Goal: Find specific page/section: Find specific page/section

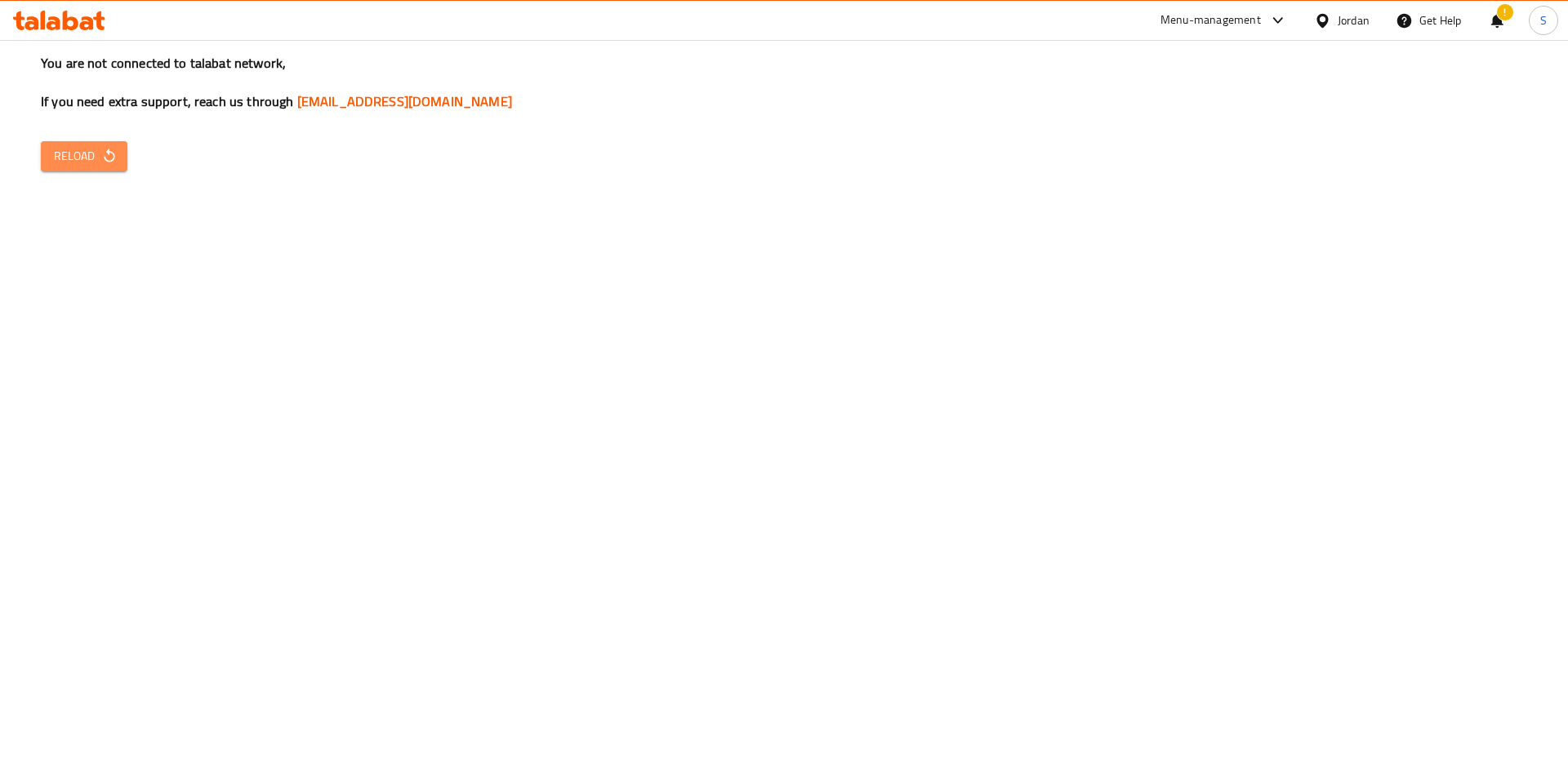
click at [83, 152] on span "Reload" at bounding box center [83, 155] width 60 height 20
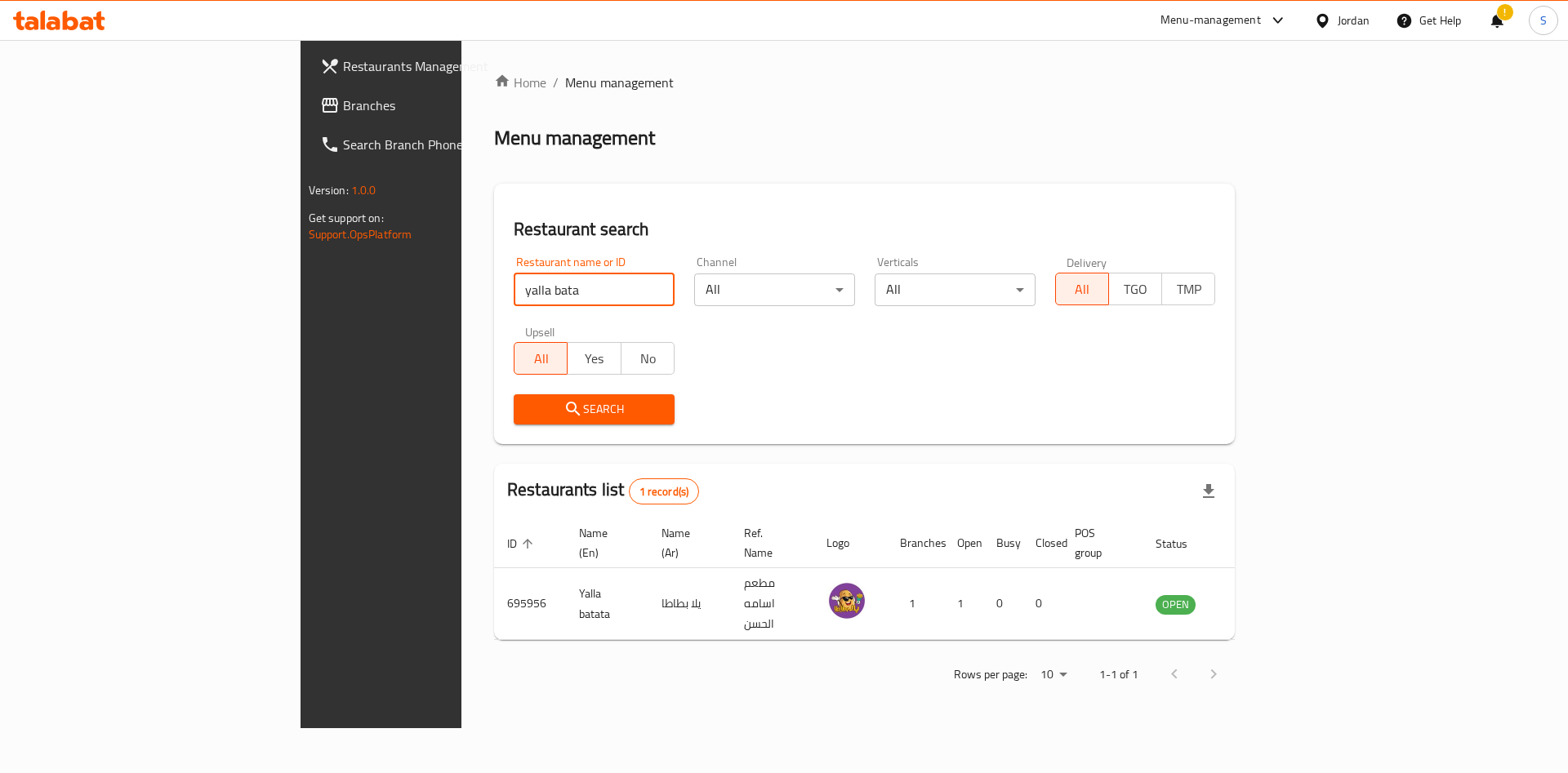
click at [461, 298] on div "Home / Menu management Menu management Restaurant search Restaurant name or ID …" at bounding box center [864, 385] width 806 height 689
click at [494, 447] on div "Home / Menu management Menu management Restaurant search Restaurant name or ID …" at bounding box center [864, 385] width 740 height 623
click at [527, 407] on span "Search" at bounding box center [594, 409] width 134 height 20
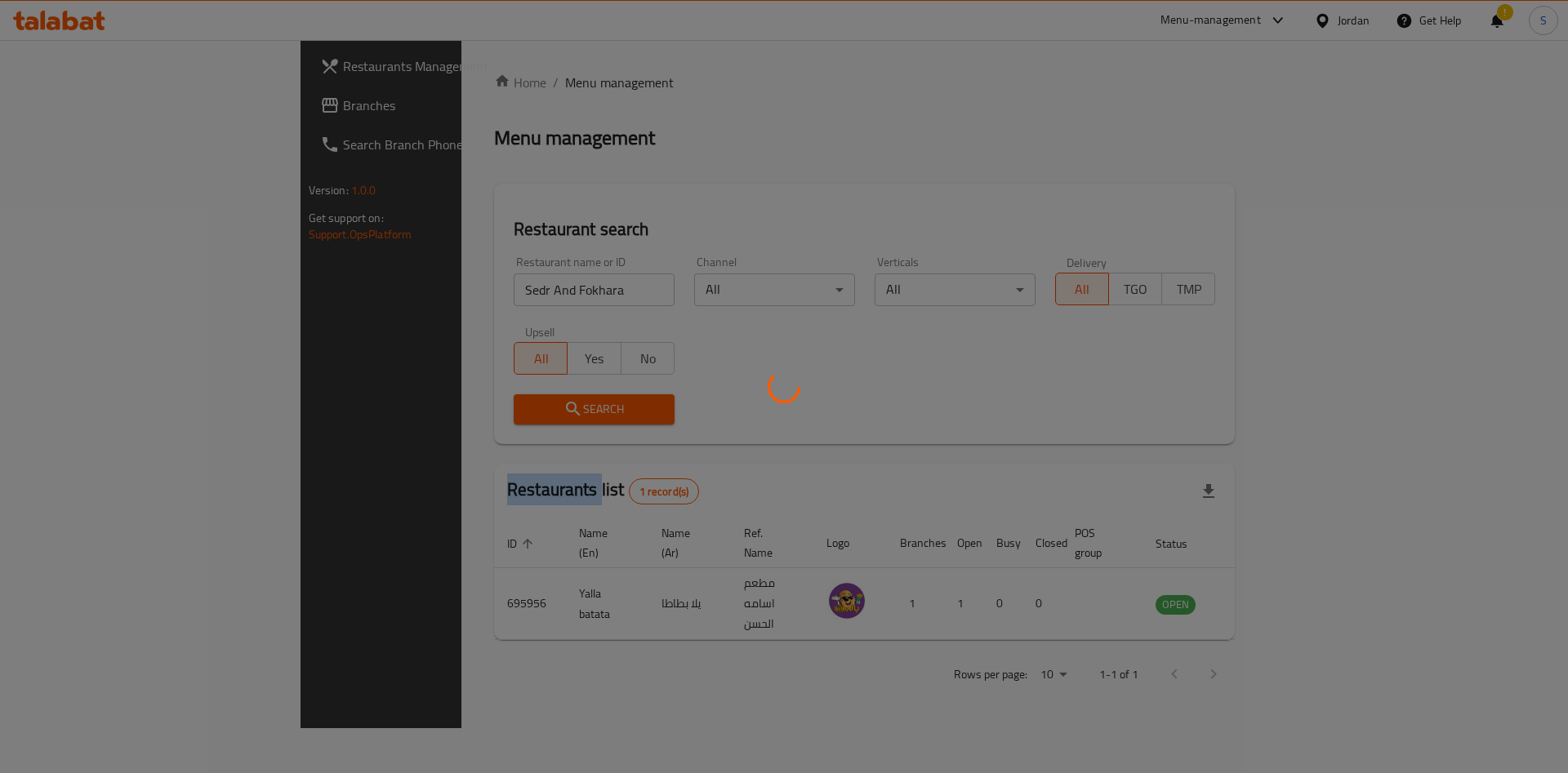
click at [476, 407] on div at bounding box center [784, 386] width 1568 height 773
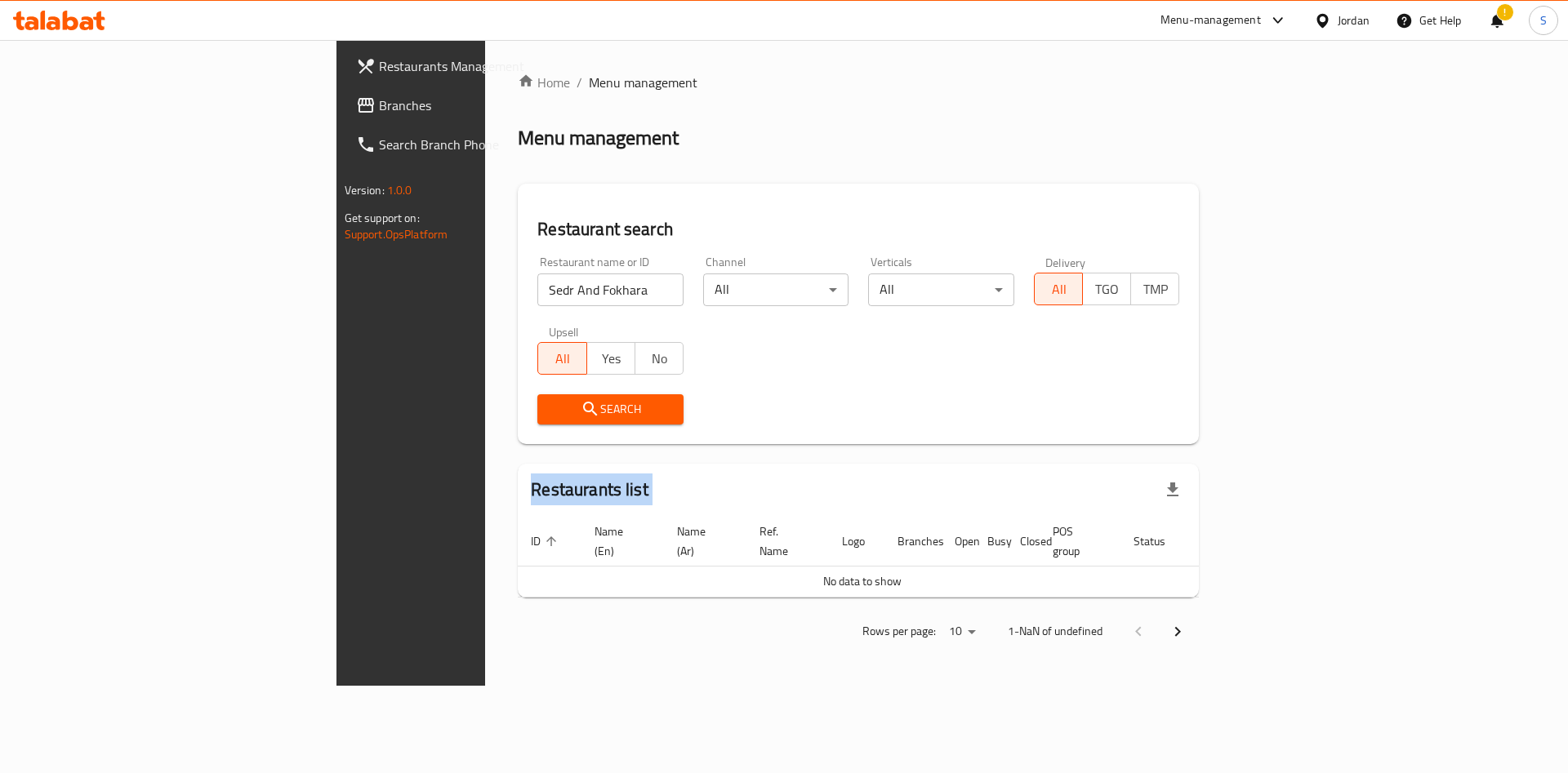
click at [550, 407] on span "Search" at bounding box center [610, 409] width 120 height 20
click at [537, 270] on div "Restaurant name or ID Sedr And Fokhara Restaurant name or ID" at bounding box center [610, 281] width 146 height 50
click at [537, 285] on input "Sedr And Fokhara" at bounding box center [610, 290] width 146 height 33
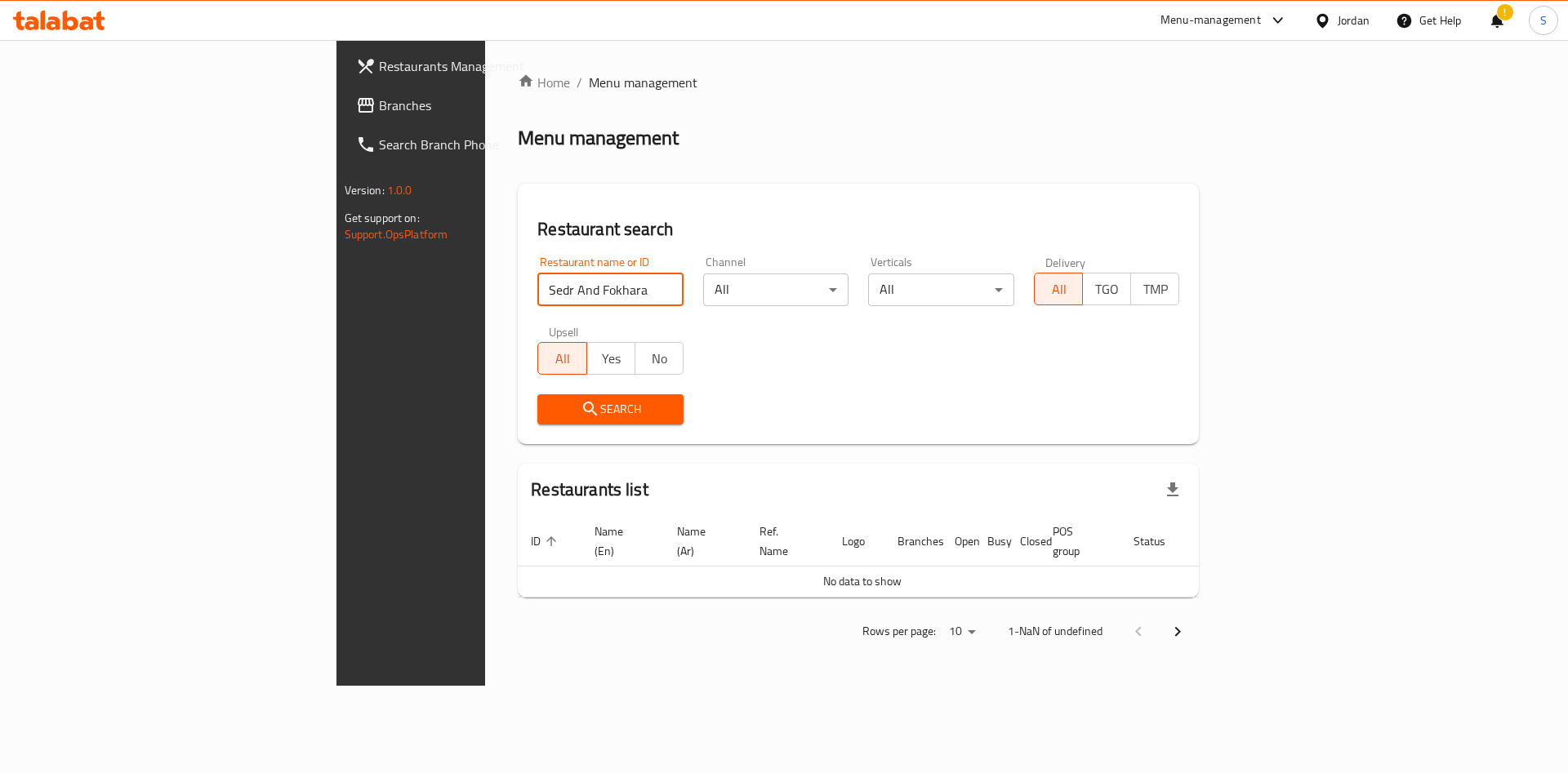
click at [550, 410] on span "Search" at bounding box center [610, 409] width 120 height 20
click at [527, 266] on div "Restaurant name or ID Sedr And Fokhara Restaurant name or ID" at bounding box center [610, 281] width 166 height 69
click at [537, 273] on input "Sedr And Fokhara" at bounding box center [610, 290] width 146 height 33
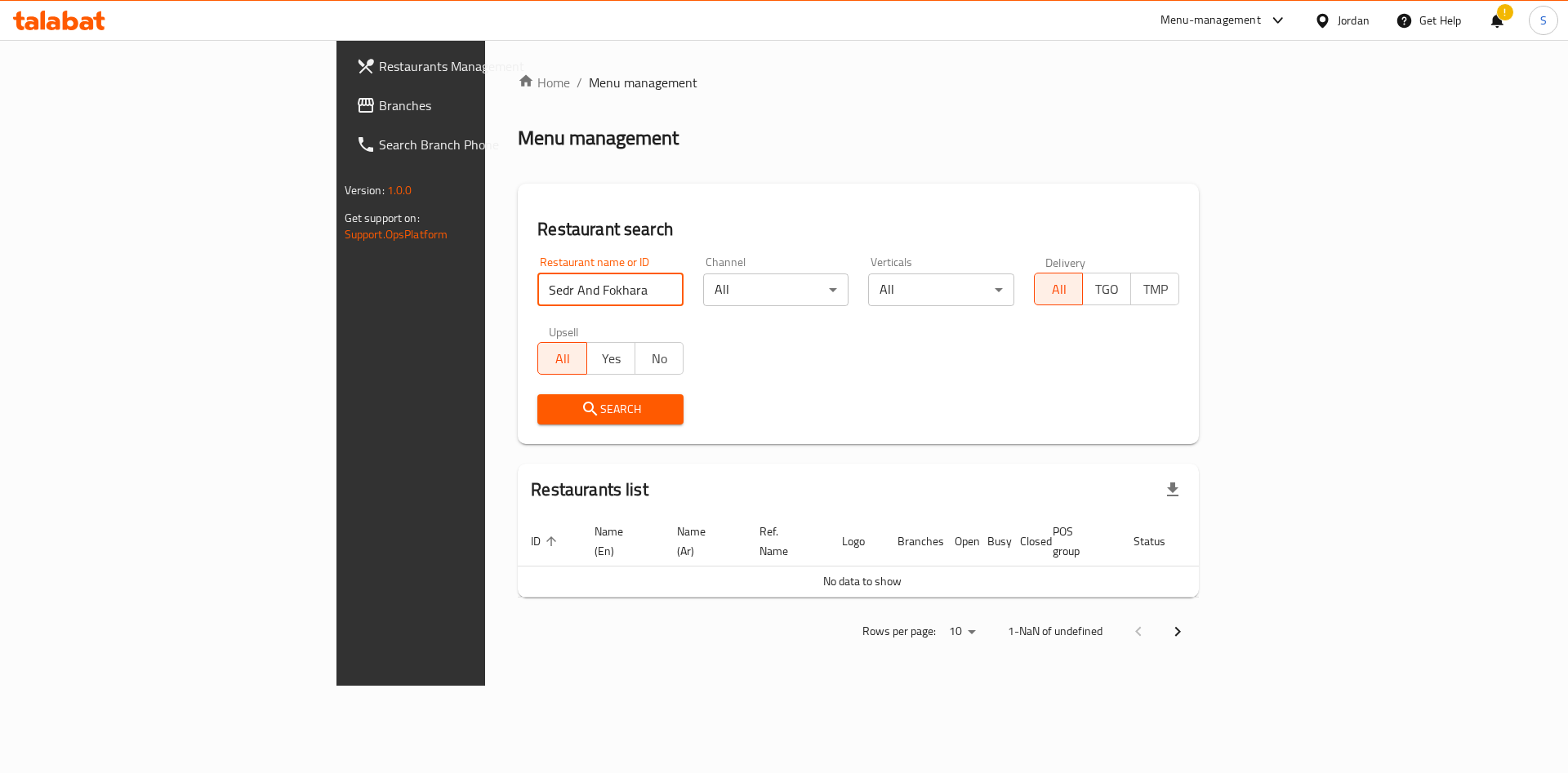
click at [537, 273] on input "Sedr And Fokhara" at bounding box center [610, 290] width 146 height 33
click at [537, 302] on input "s" at bounding box center [610, 290] width 146 height 33
click at [537, 278] on input "e" at bounding box center [610, 290] width 146 height 33
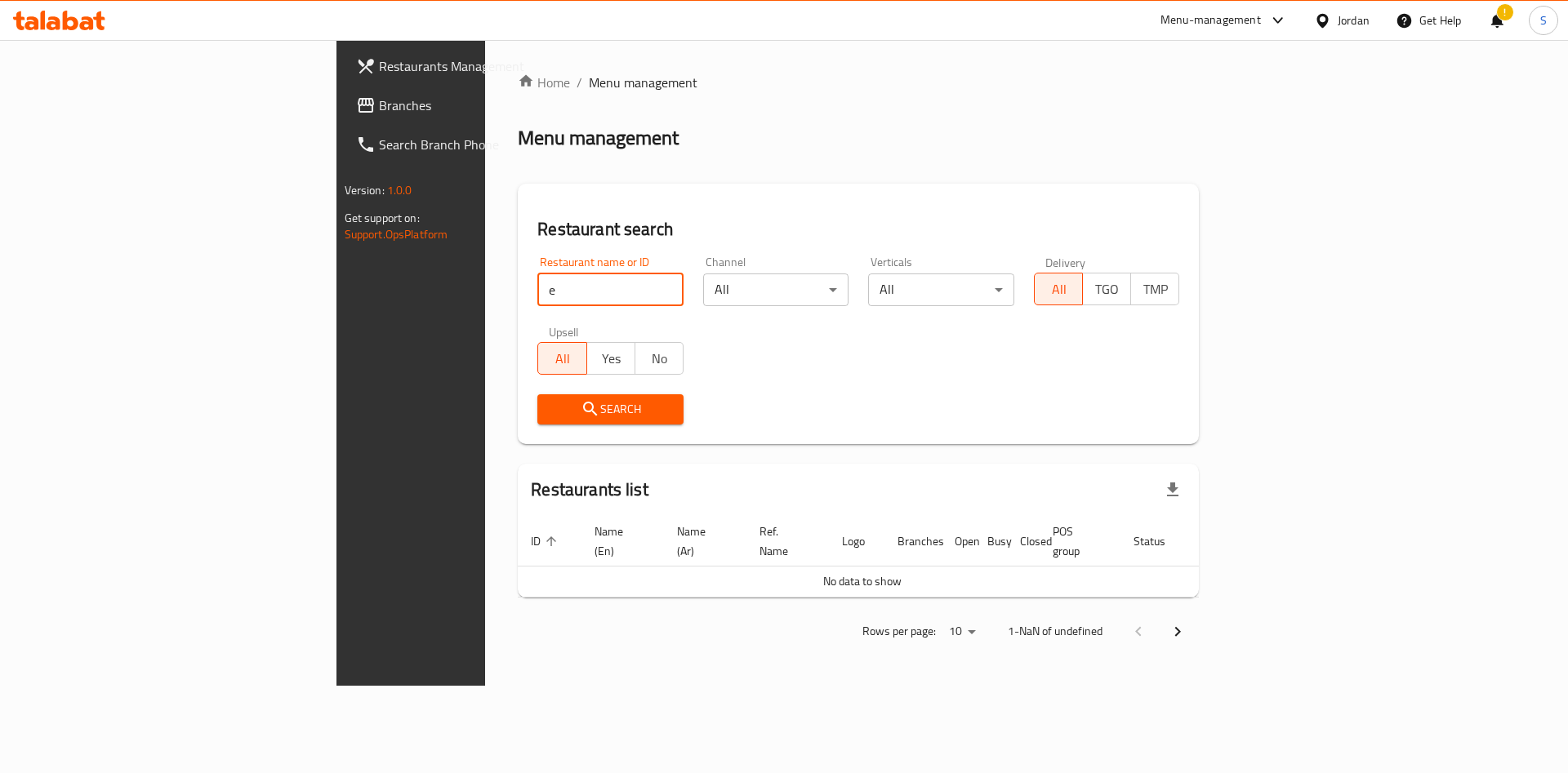
click at [537, 278] on input "e" at bounding box center [610, 290] width 146 height 33
click at [537, 396] on button "Search" at bounding box center [610, 410] width 146 height 31
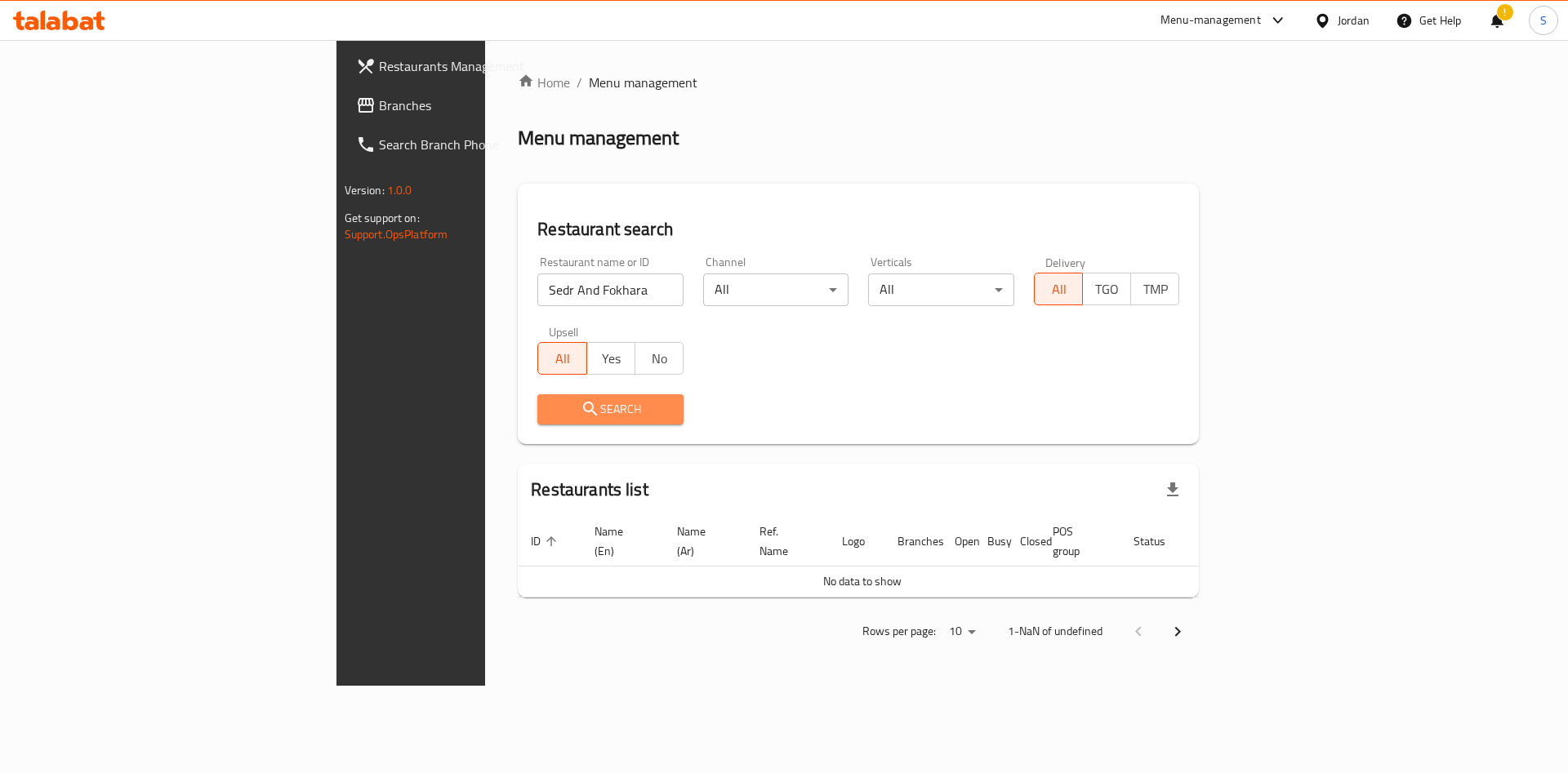
click at [537, 396] on button "Search" at bounding box center [610, 410] width 146 height 31
click at [545, 355] on span "All" at bounding box center [562, 359] width 35 height 24
drag, startPoint x: 379, startPoint y: 355, endPoint x: 392, endPoint y: 338, distance: 21.4
click at [545, 355] on span "All" at bounding box center [562, 359] width 35 height 24
drag, startPoint x: 540, startPoint y: 303, endPoint x: 299, endPoint y: 300, distance: 241.0
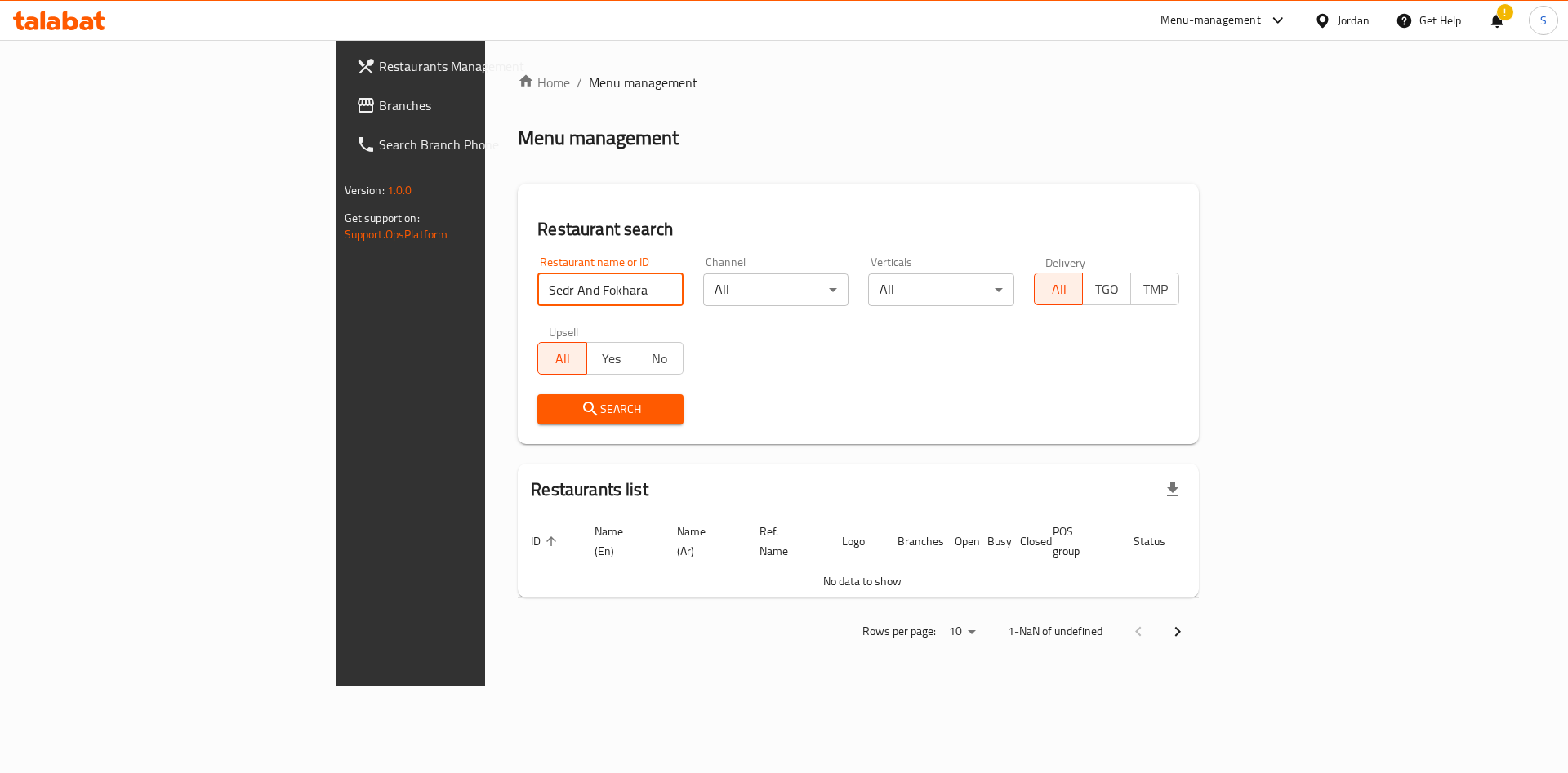
click at [518, 300] on div "Restaurant search Restaurant name or ID Sedr And Fokhara Restaurant name or ID …" at bounding box center [858, 315] width 681 height 261
paste input "772411"
type input "772411"
click at [580, 412] on icon "submit" at bounding box center [590, 409] width 19 height 19
